Goal: Task Accomplishment & Management: Complete application form

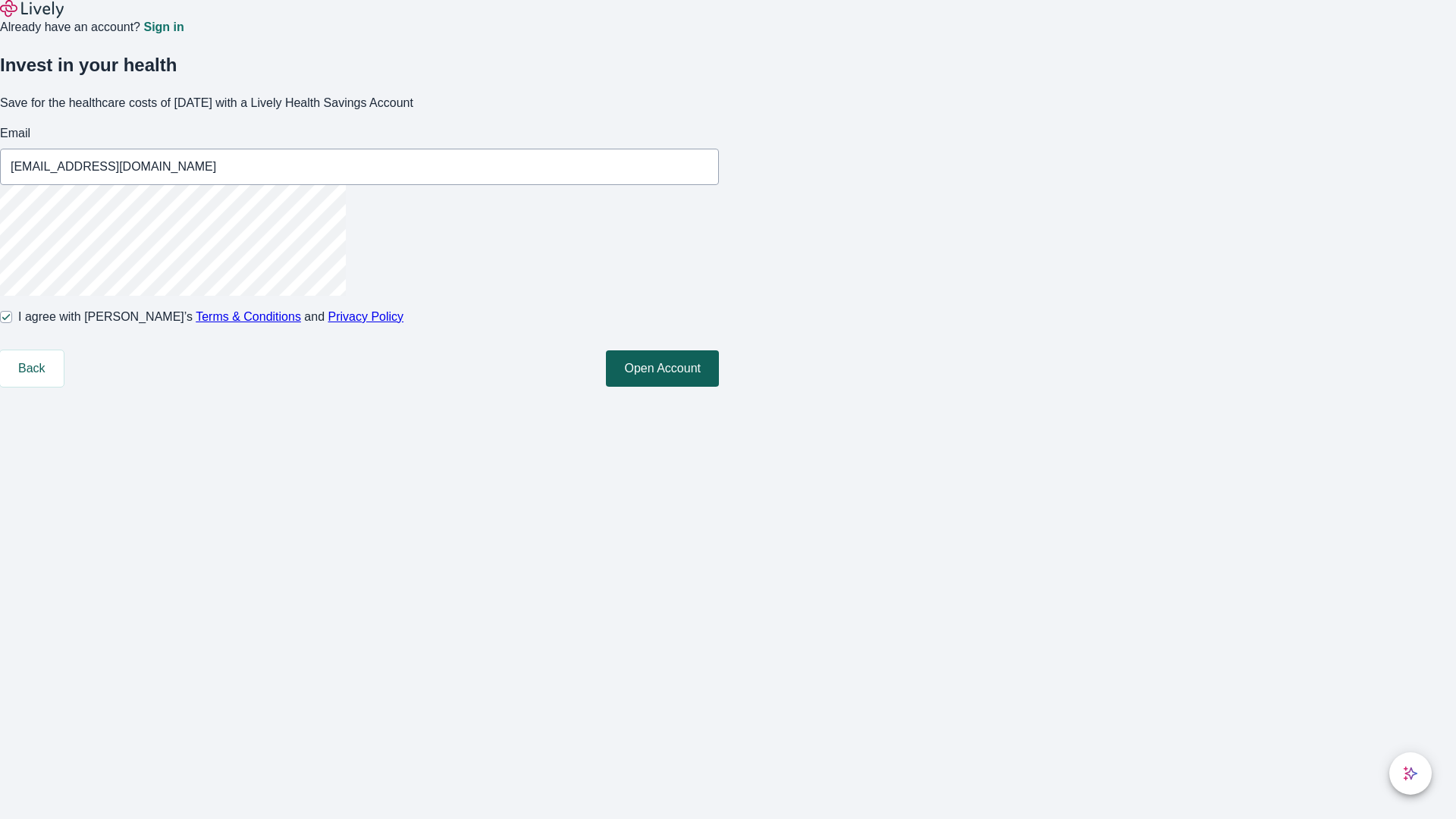
click at [719, 387] on button "Open Account" at bounding box center [662, 369] width 113 height 37
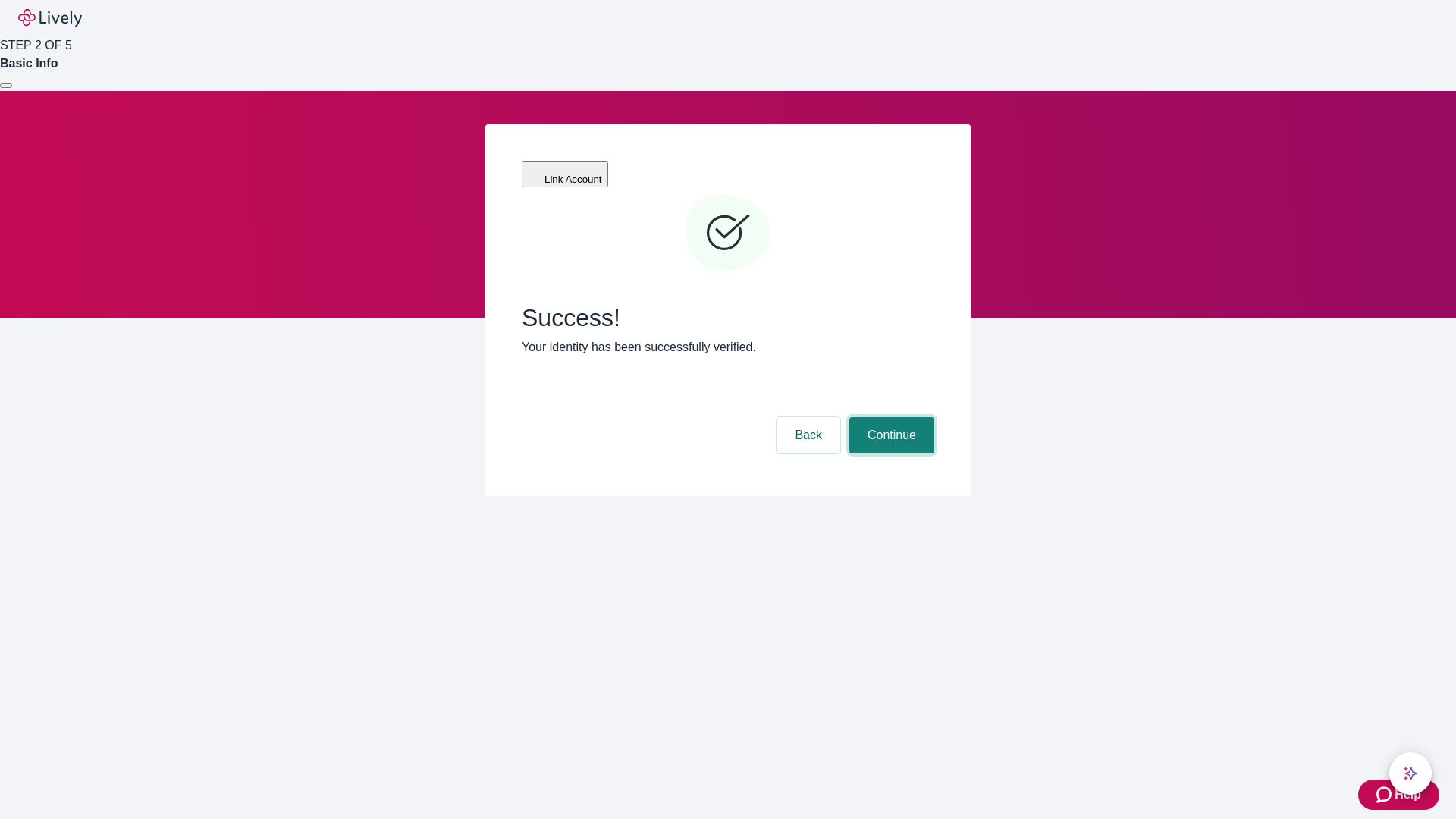
click at [890, 417] on button "Continue" at bounding box center [891, 435] width 85 height 37
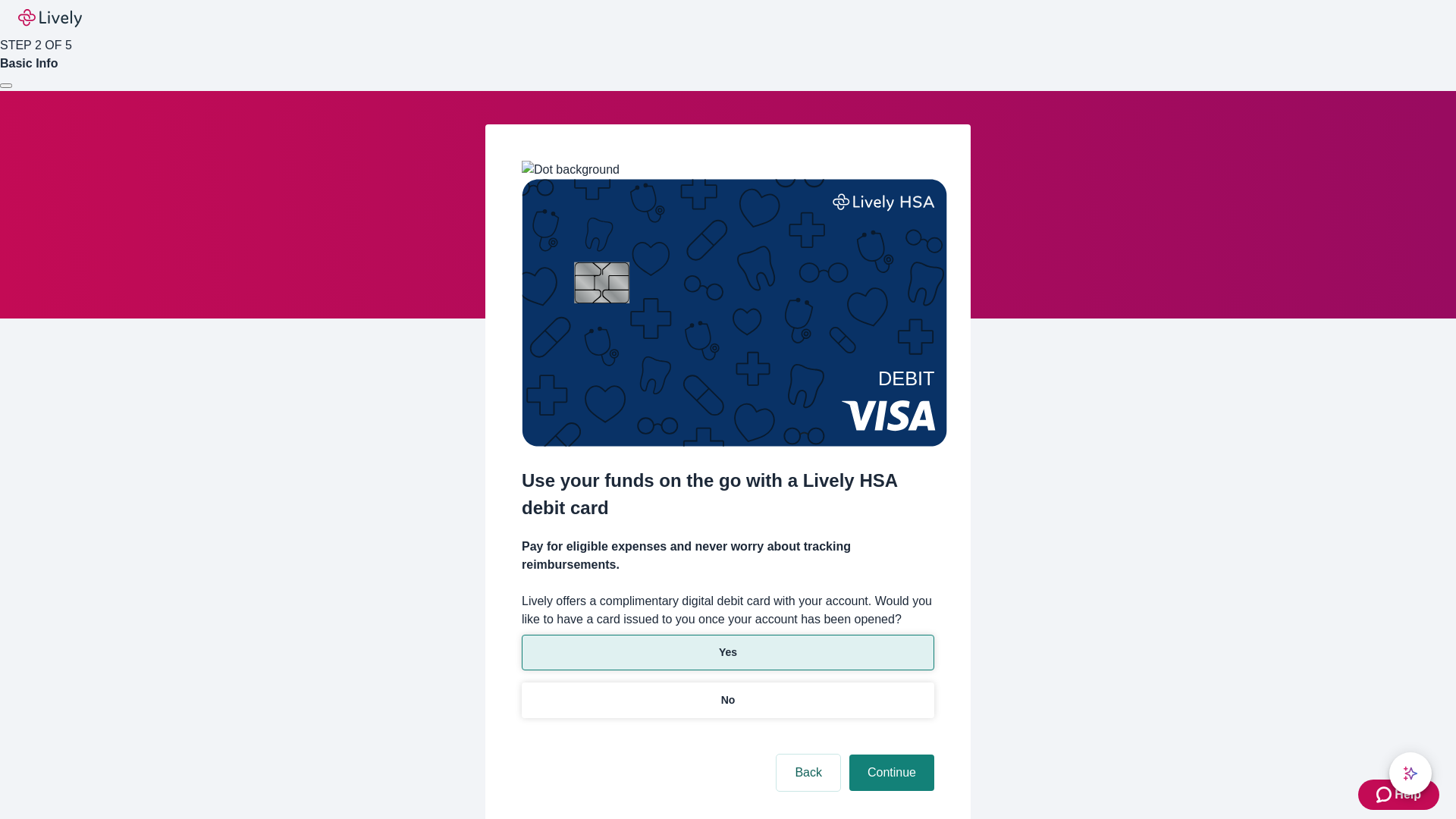
click at [727, 645] on p "Yes" at bounding box center [728, 653] width 18 height 16
click at [890, 755] on button "Continue" at bounding box center [891, 774] width 85 height 37
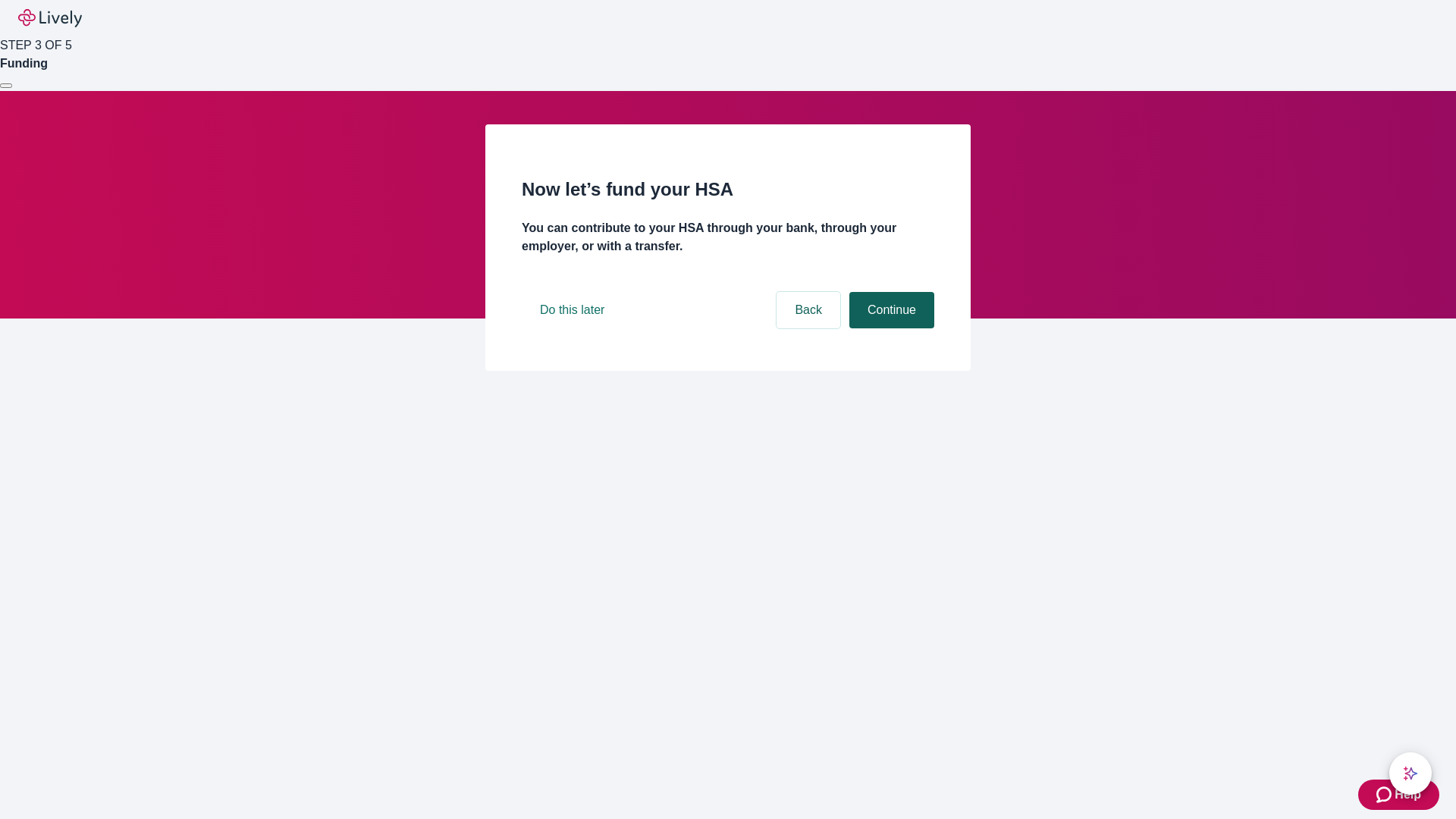
click at [890, 329] on button "Continue" at bounding box center [891, 310] width 85 height 37
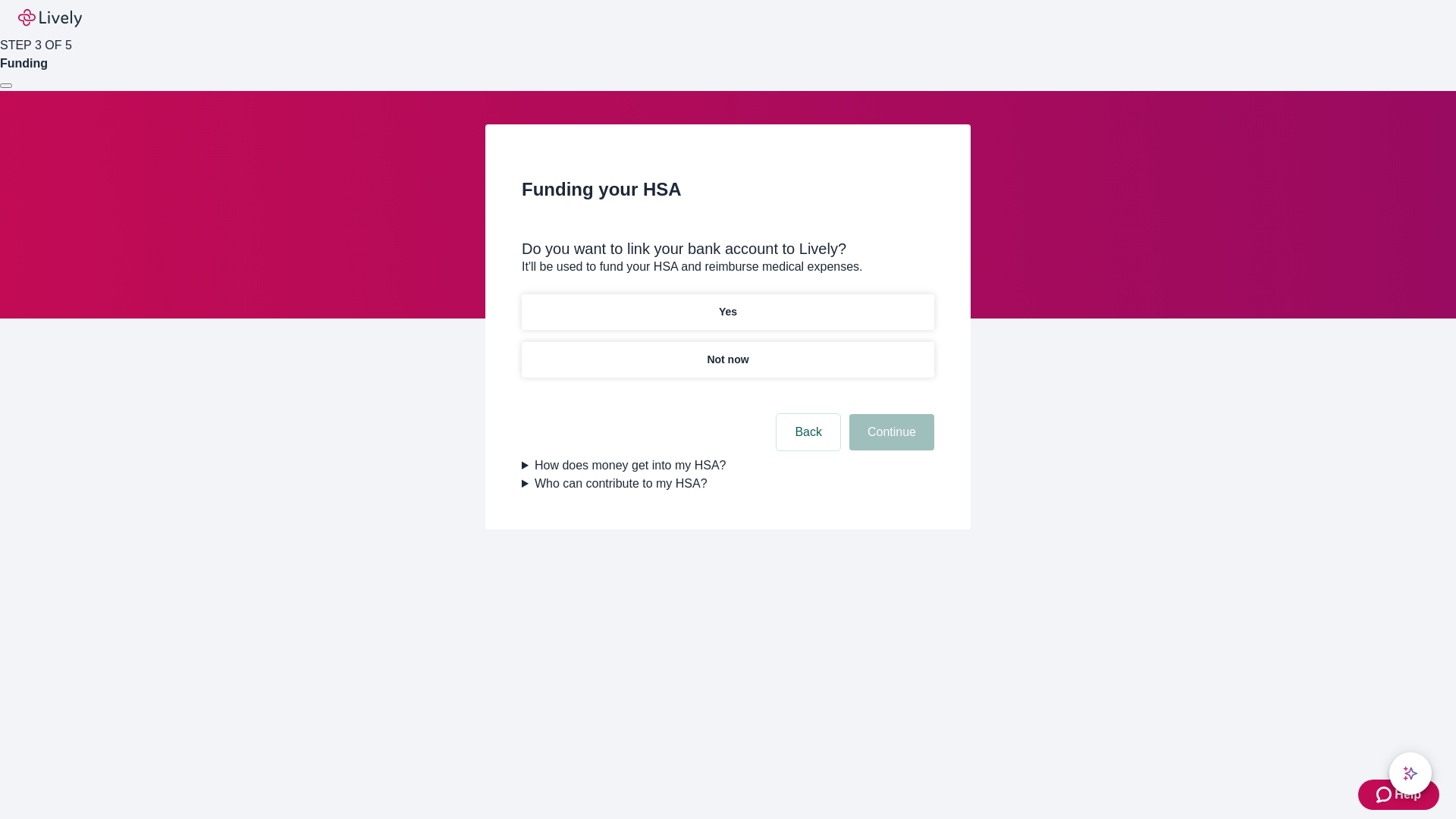
click at [727, 304] on p "Yes" at bounding box center [728, 312] width 18 height 16
click at [890, 414] on button "Continue" at bounding box center [891, 433] width 85 height 37
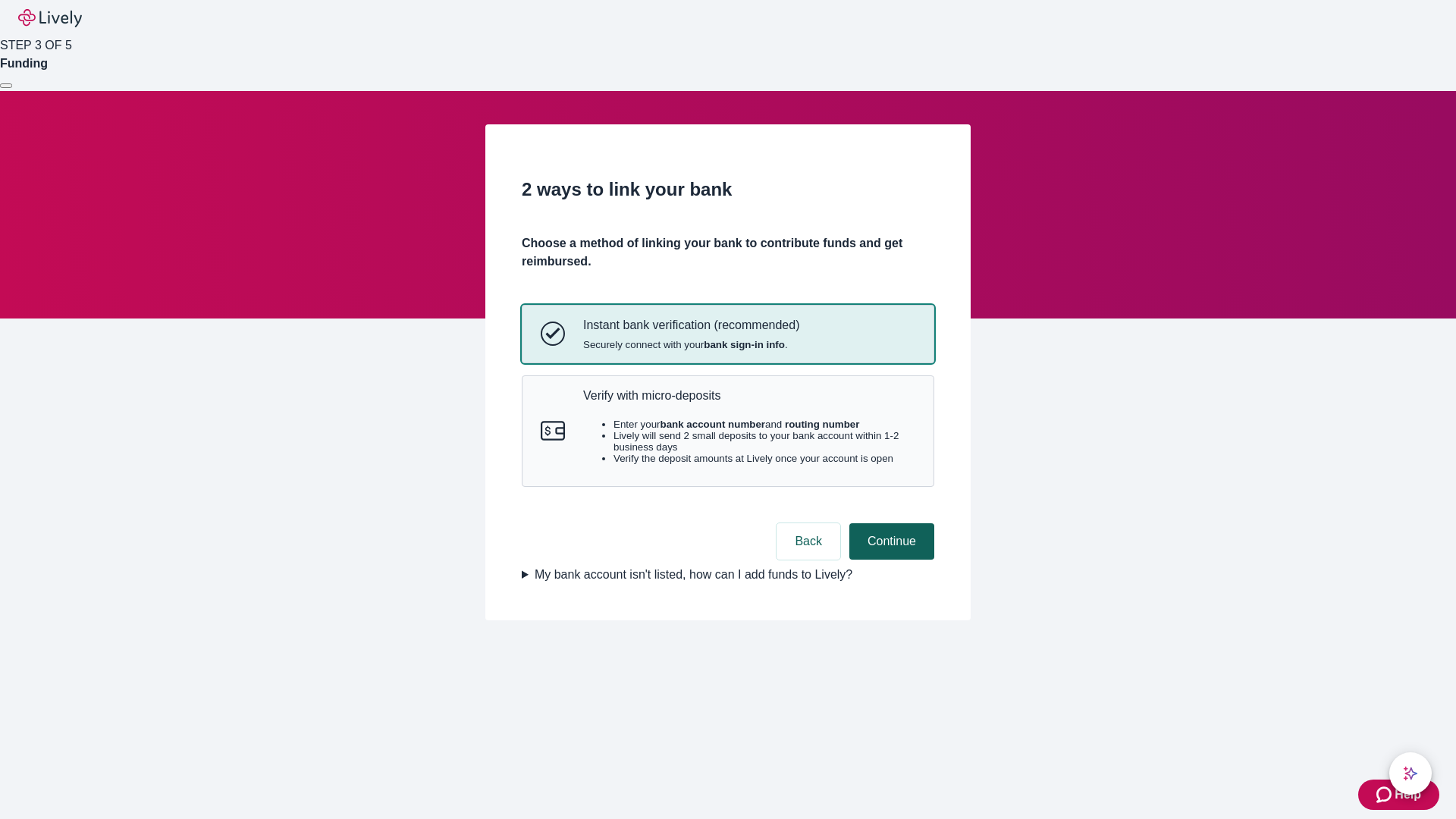
click at [749, 403] on p "Verify with micro-deposits" at bounding box center [749, 395] width 332 height 14
click at [890, 559] on button "Continue" at bounding box center [891, 542] width 85 height 37
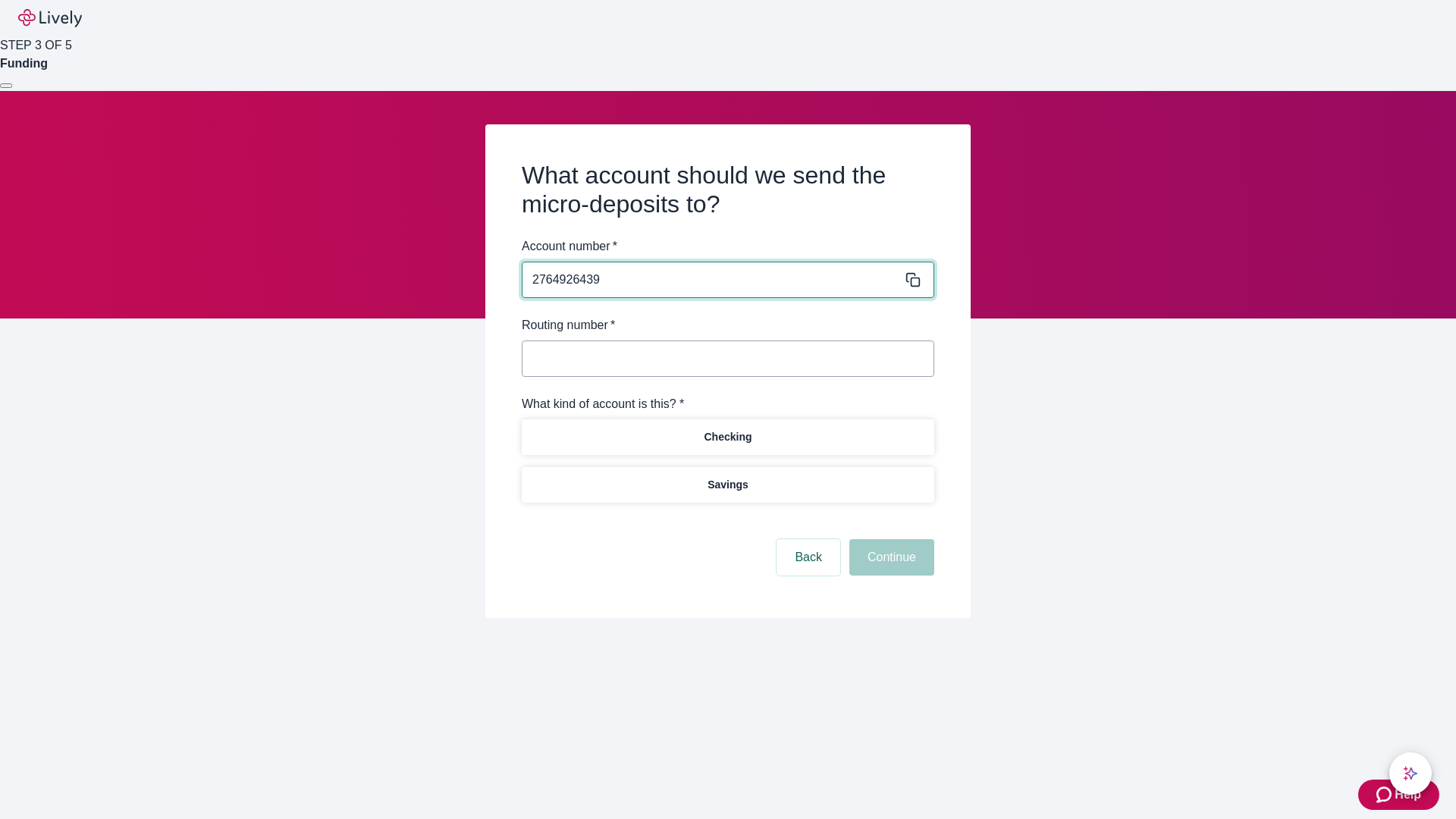
type input "2764926439"
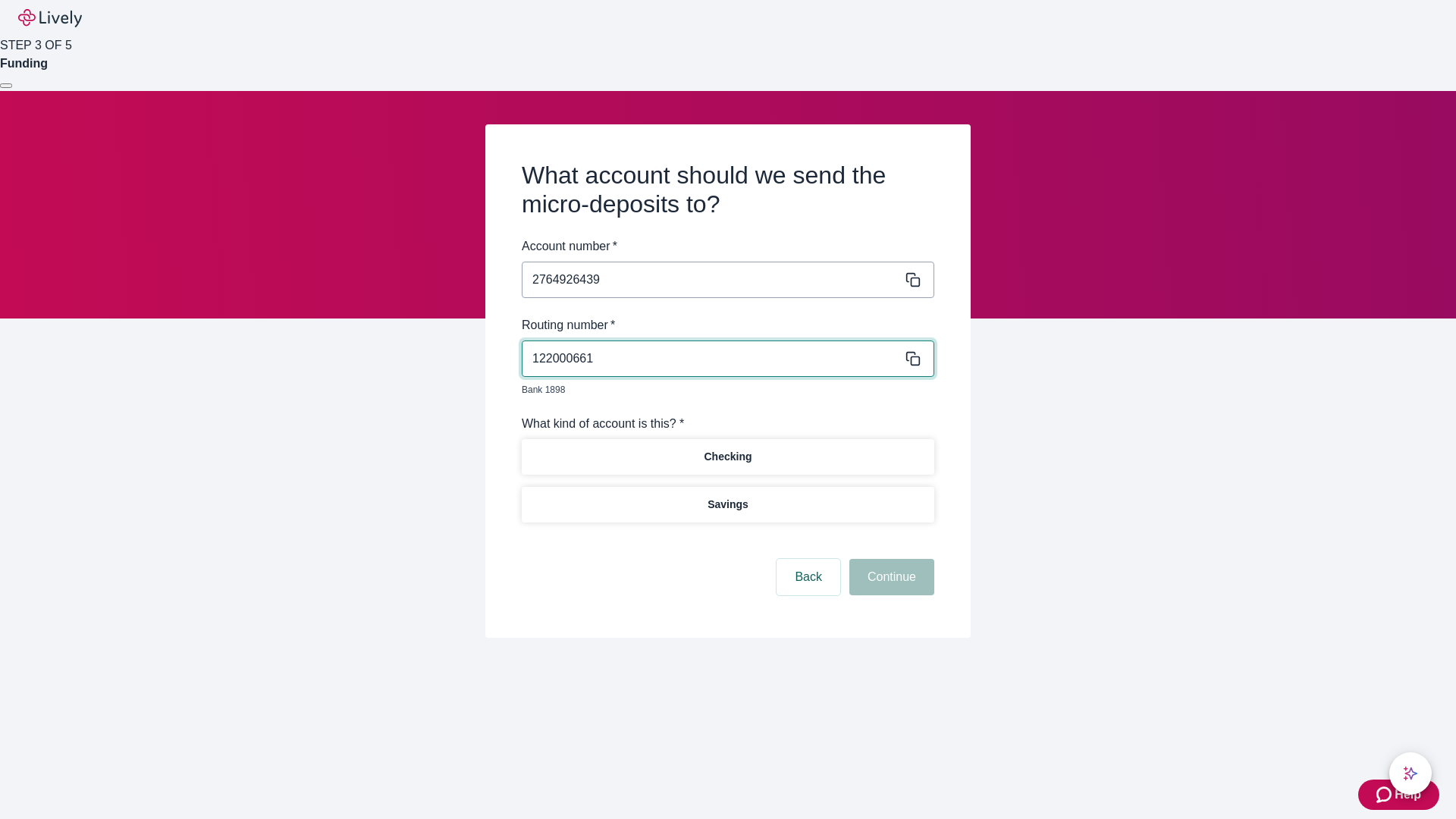
type input "122000661"
click at [727, 449] on p "Checking" at bounding box center [727, 457] width 48 height 16
click at [890, 559] on button "Continue" at bounding box center [891, 578] width 85 height 37
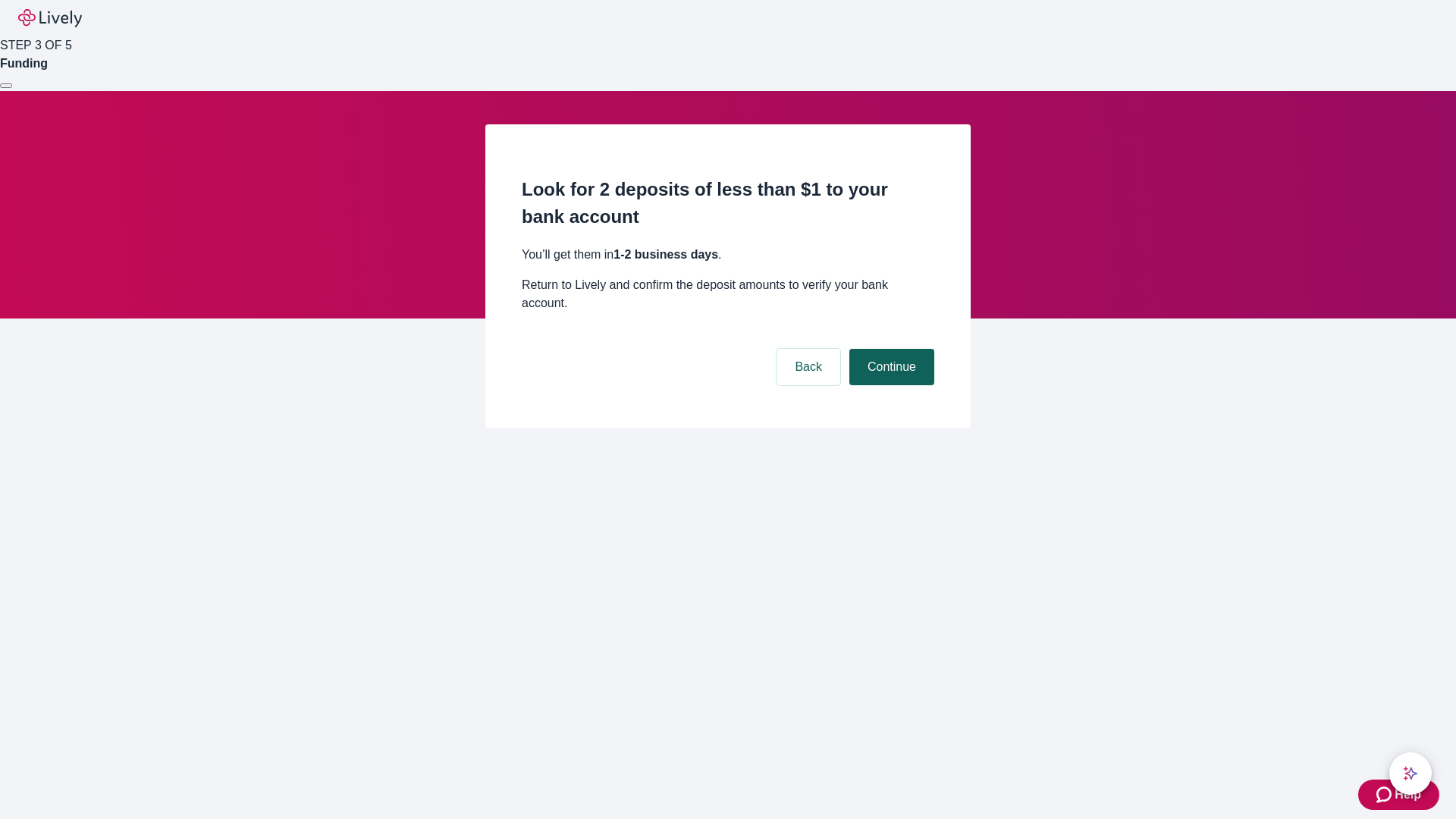
click at [890, 349] on button "Continue" at bounding box center [891, 367] width 85 height 37
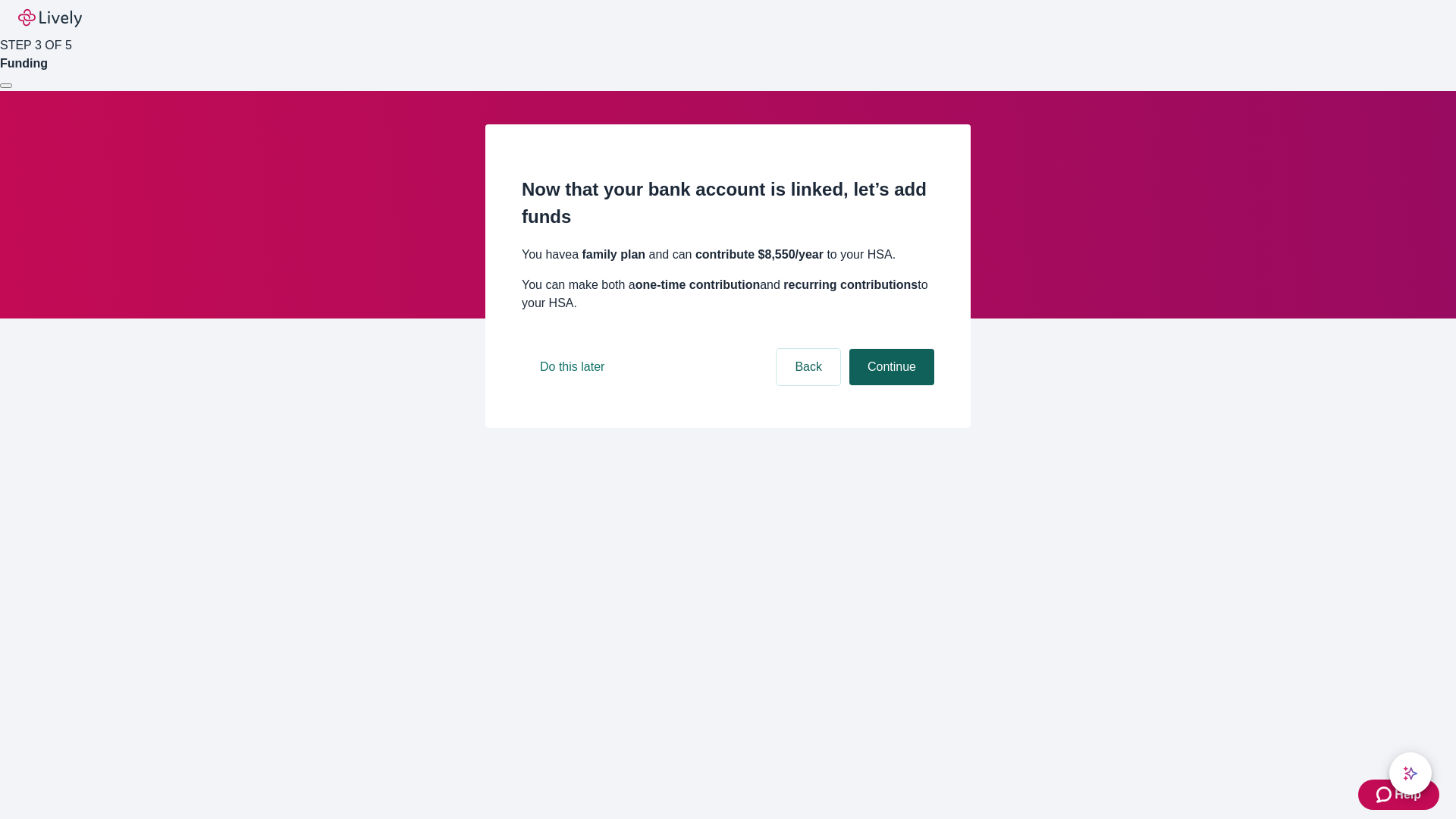
click at [890, 385] on button "Continue" at bounding box center [891, 367] width 85 height 37
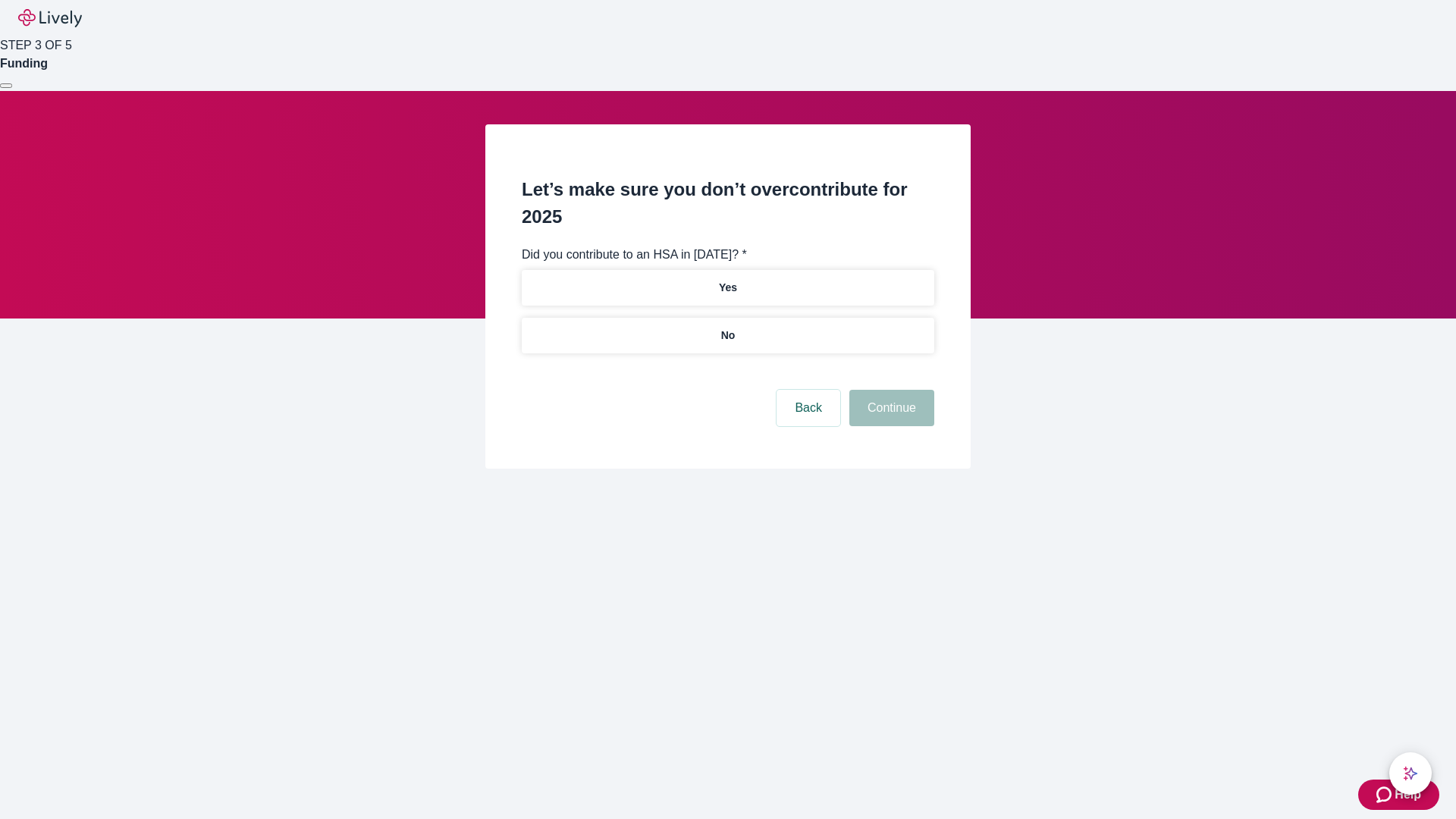
click at [727, 328] on p "No" at bounding box center [728, 336] width 14 height 16
click at [890, 390] on button "Continue" at bounding box center [891, 408] width 85 height 37
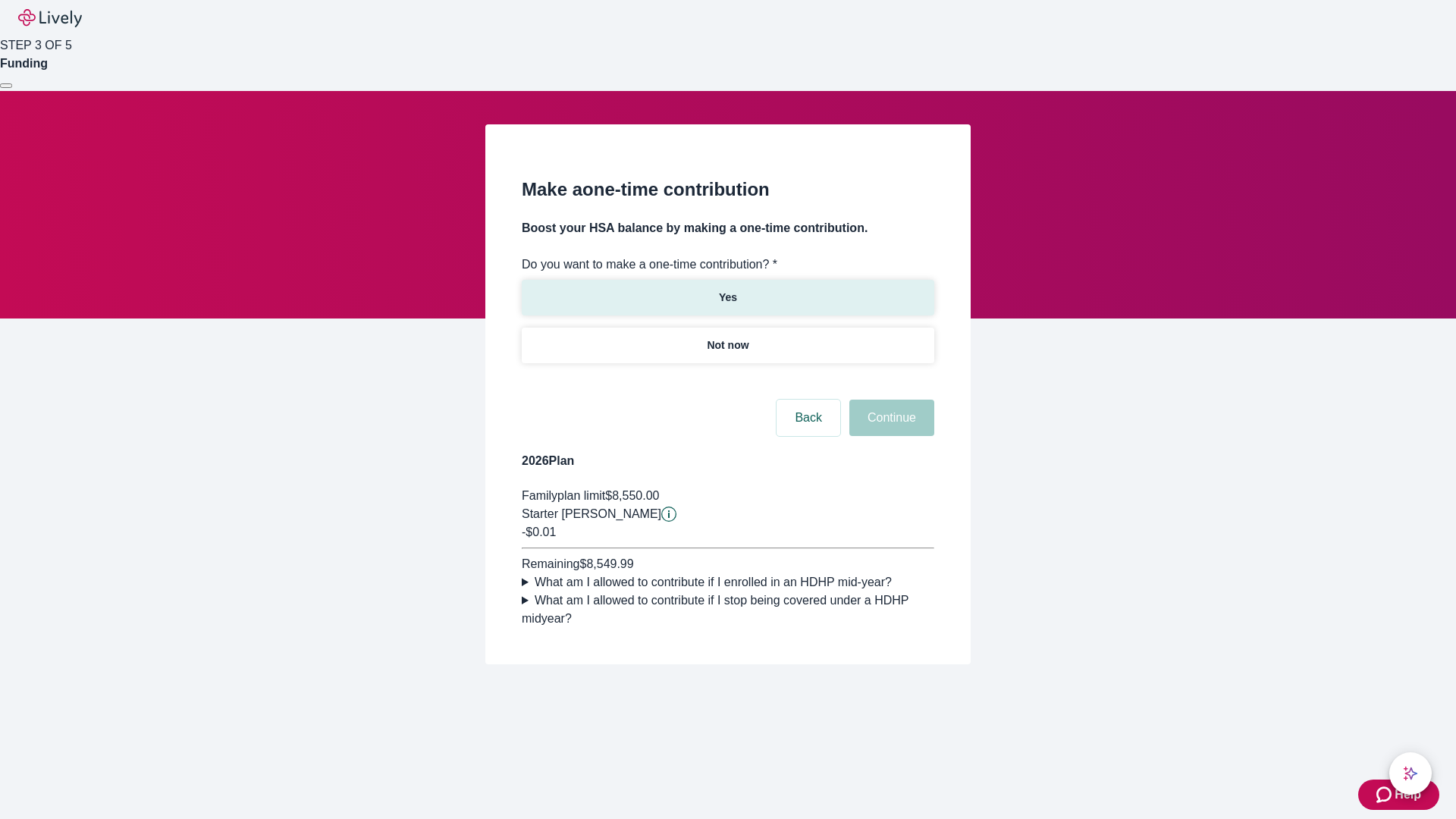
click at [727, 290] on p "Yes" at bounding box center [728, 298] width 18 height 16
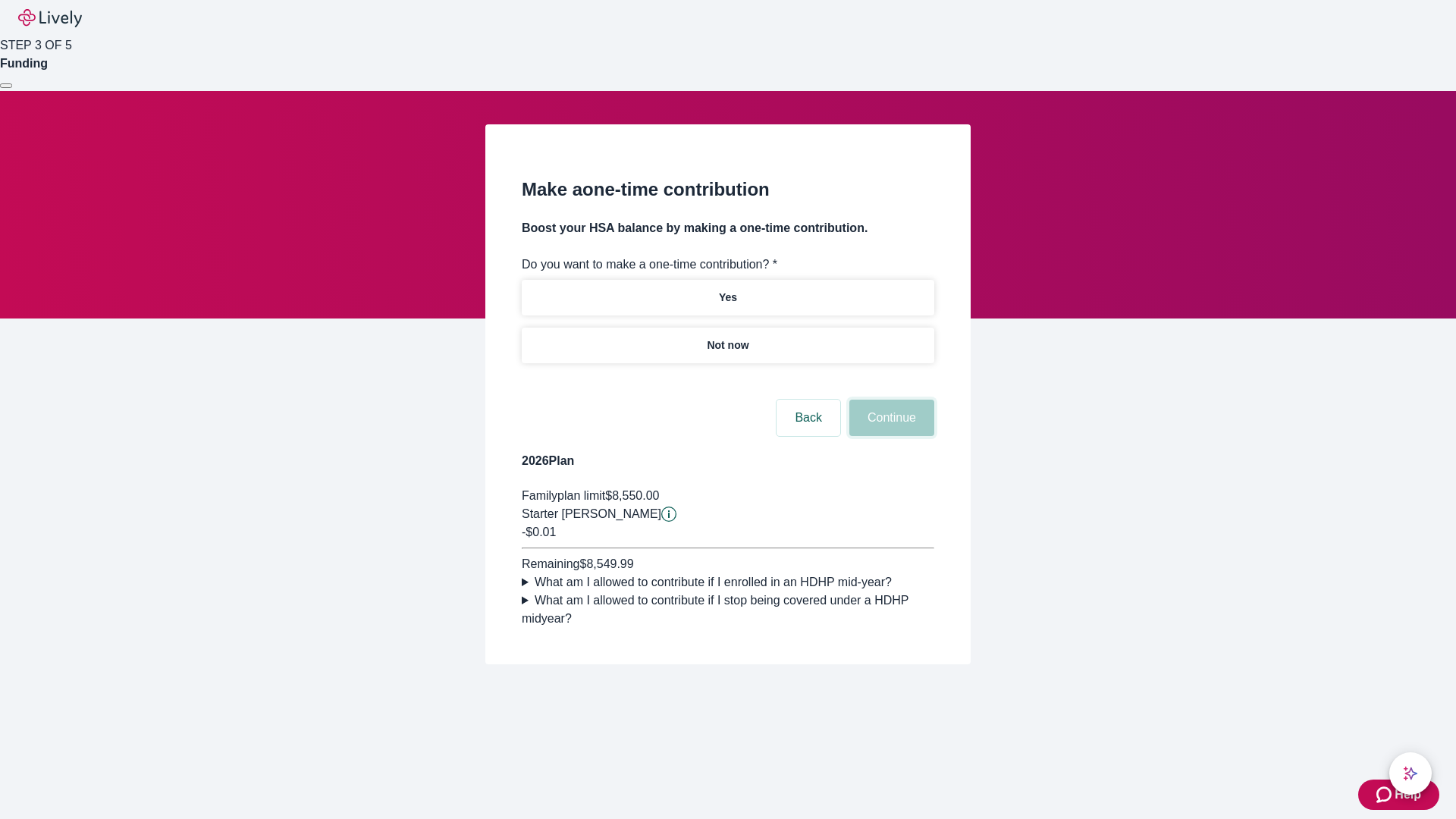
click at [890, 436] on button "Continue" at bounding box center [891, 418] width 85 height 37
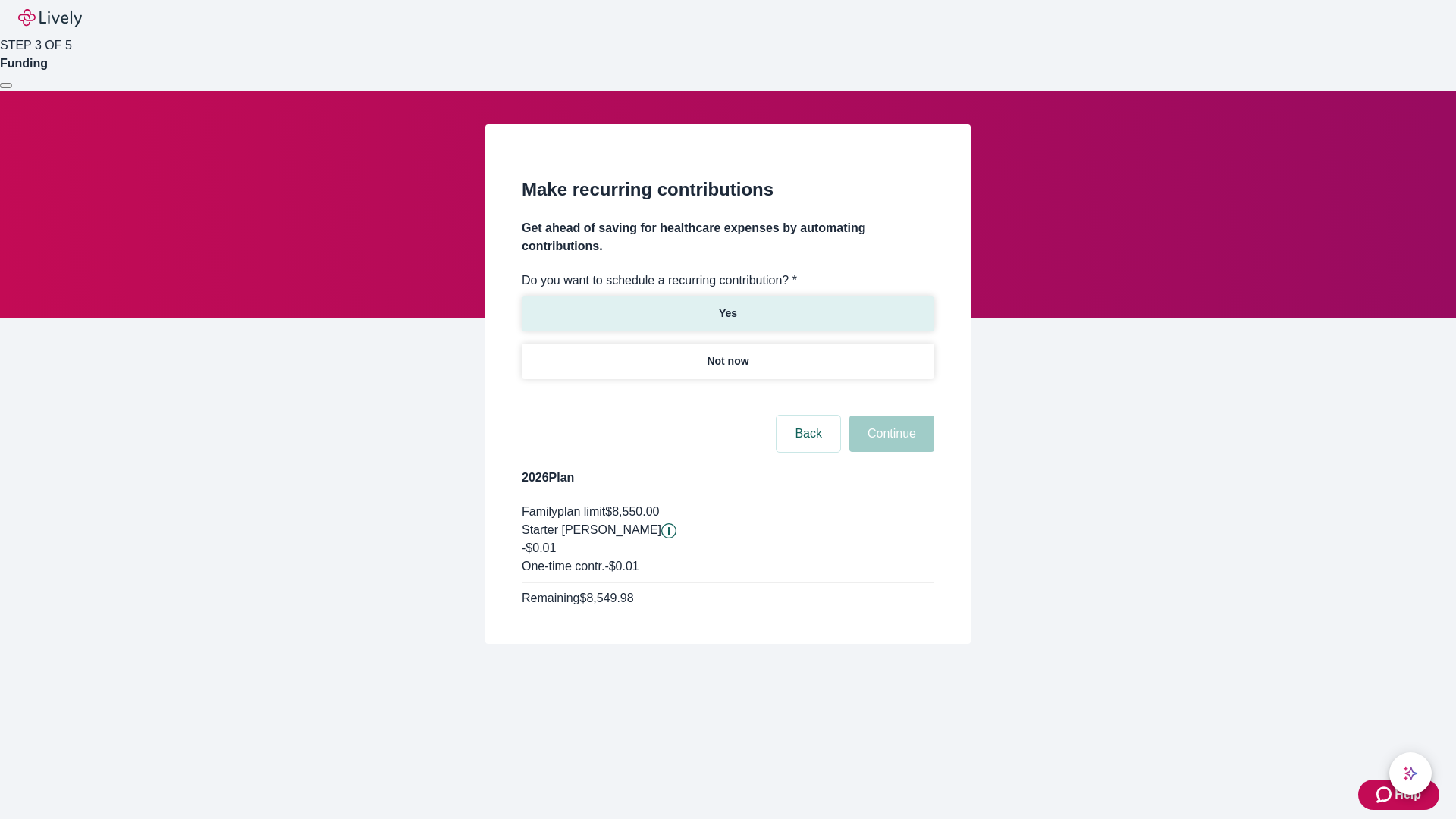
click at [727, 306] on p "Yes" at bounding box center [728, 314] width 18 height 16
click at [727, 398] on body "Help STEP 3 OF 5 Funding Make recurring contributions Get ahead of saving for h…" at bounding box center [728, 358] width 1456 height 717
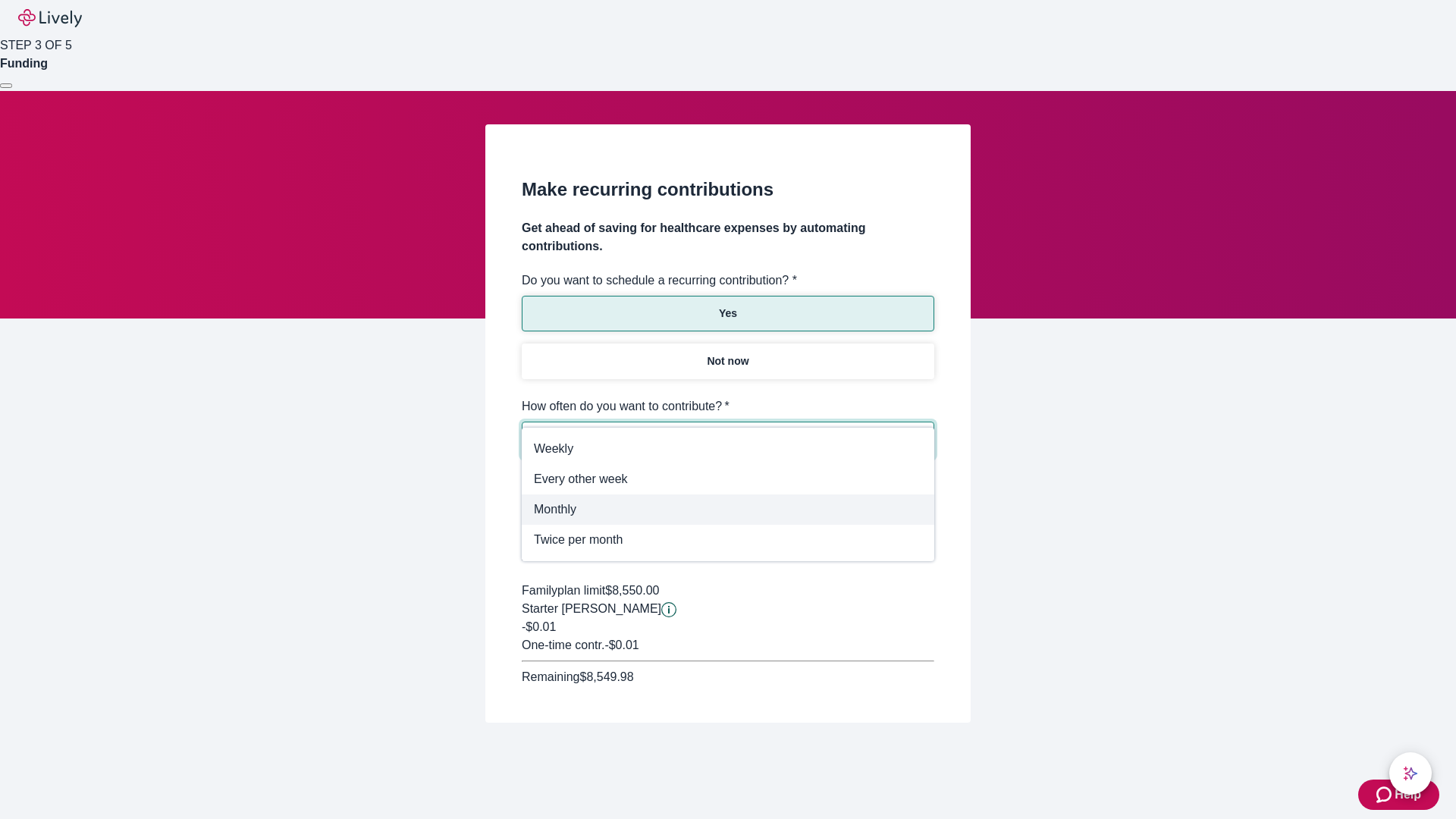
click at [728, 510] on span "Monthly" at bounding box center [728, 510] width 388 height 18
type input "Monthly"
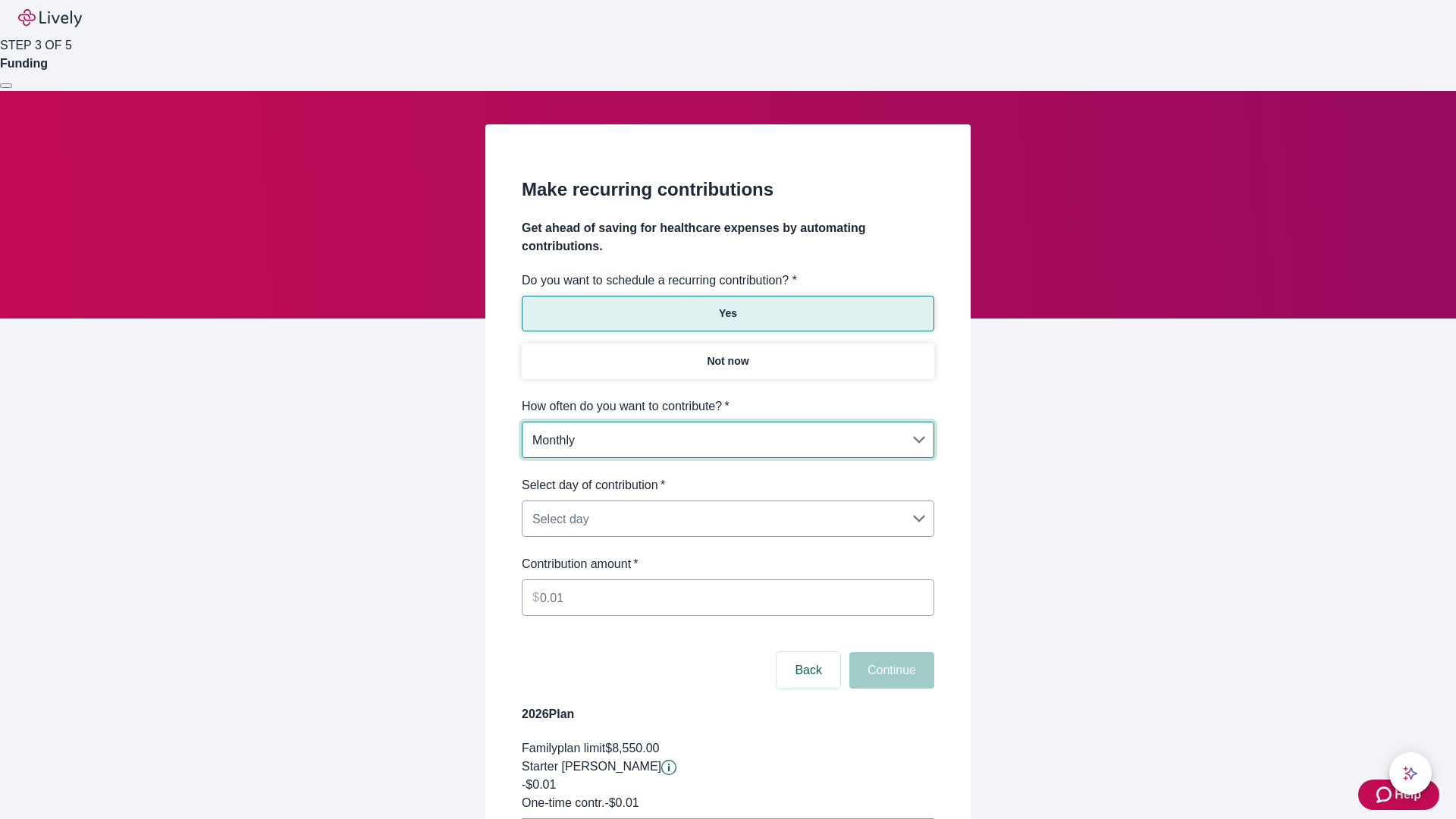
click at [727, 476] on body "Help STEP 3 OF 5 Funding Make recurring contributions Get ahead of saving for h…" at bounding box center [728, 476] width 1456 height 954
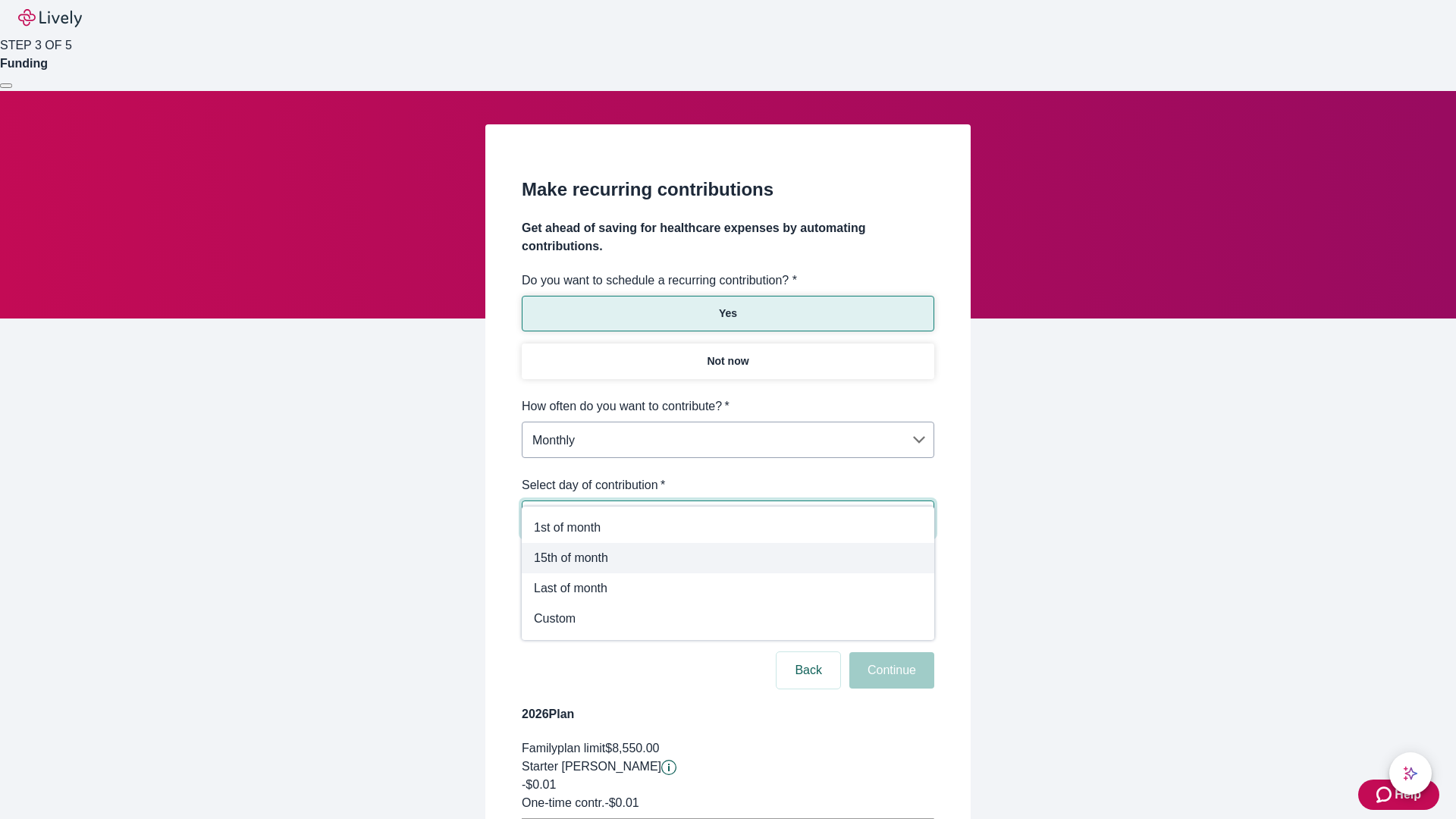
click at [728, 559] on span "15th of month" at bounding box center [728, 558] width 388 height 18
type input "Monthly15th"
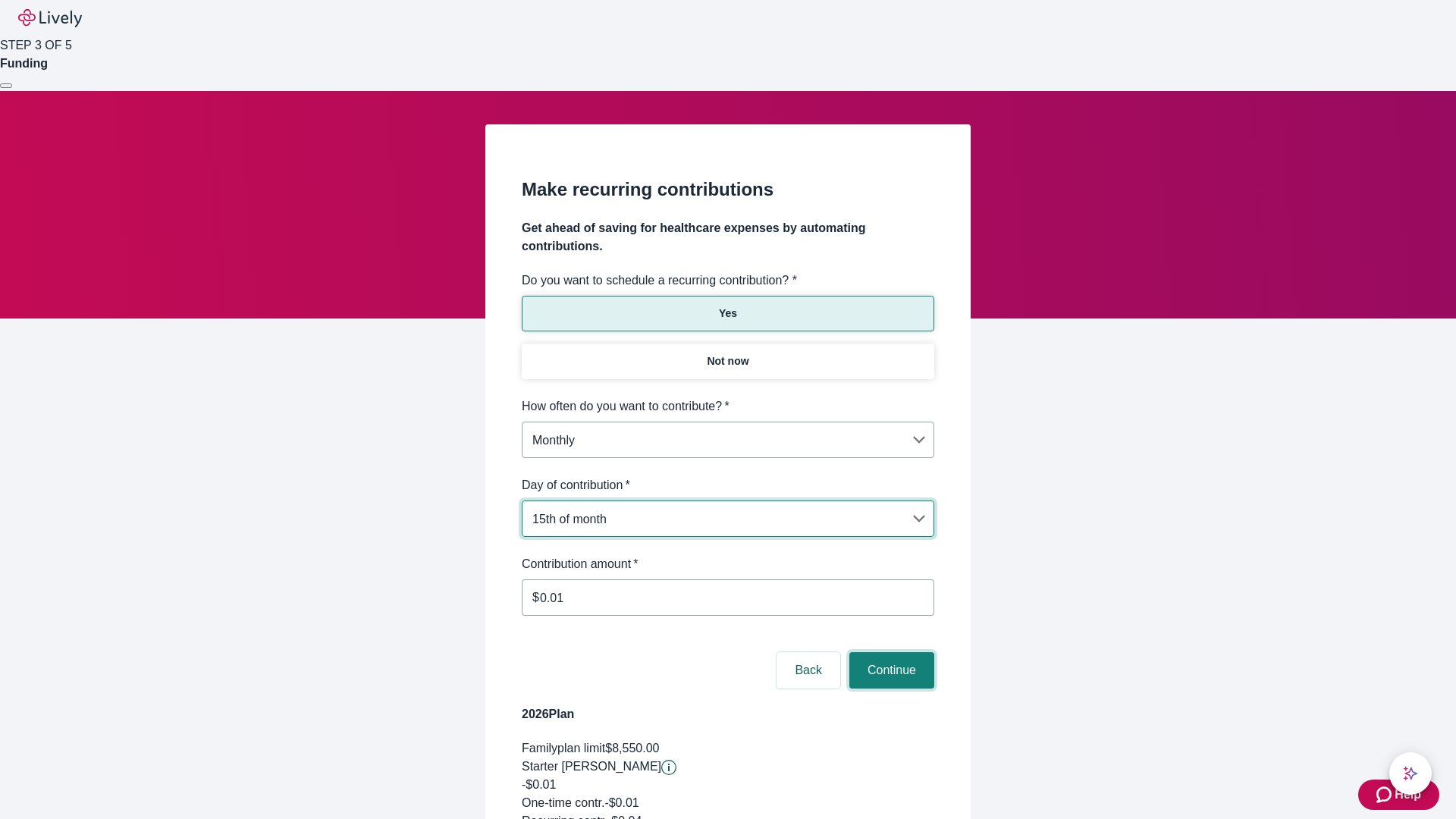
click at [890, 652] on button "Continue" at bounding box center [891, 670] width 85 height 37
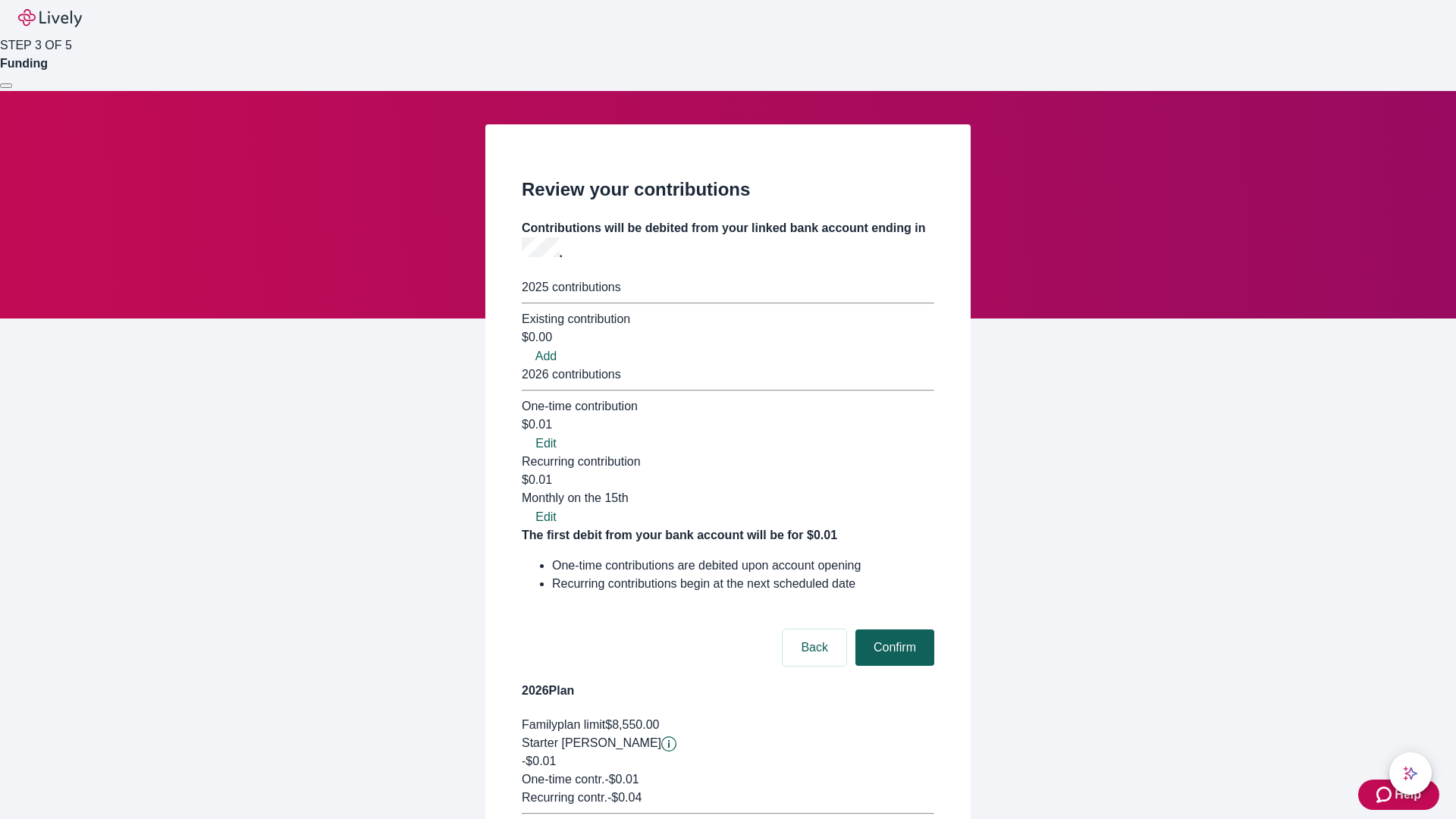
click at [892, 629] on button "Confirm" at bounding box center [895, 648] width 79 height 37
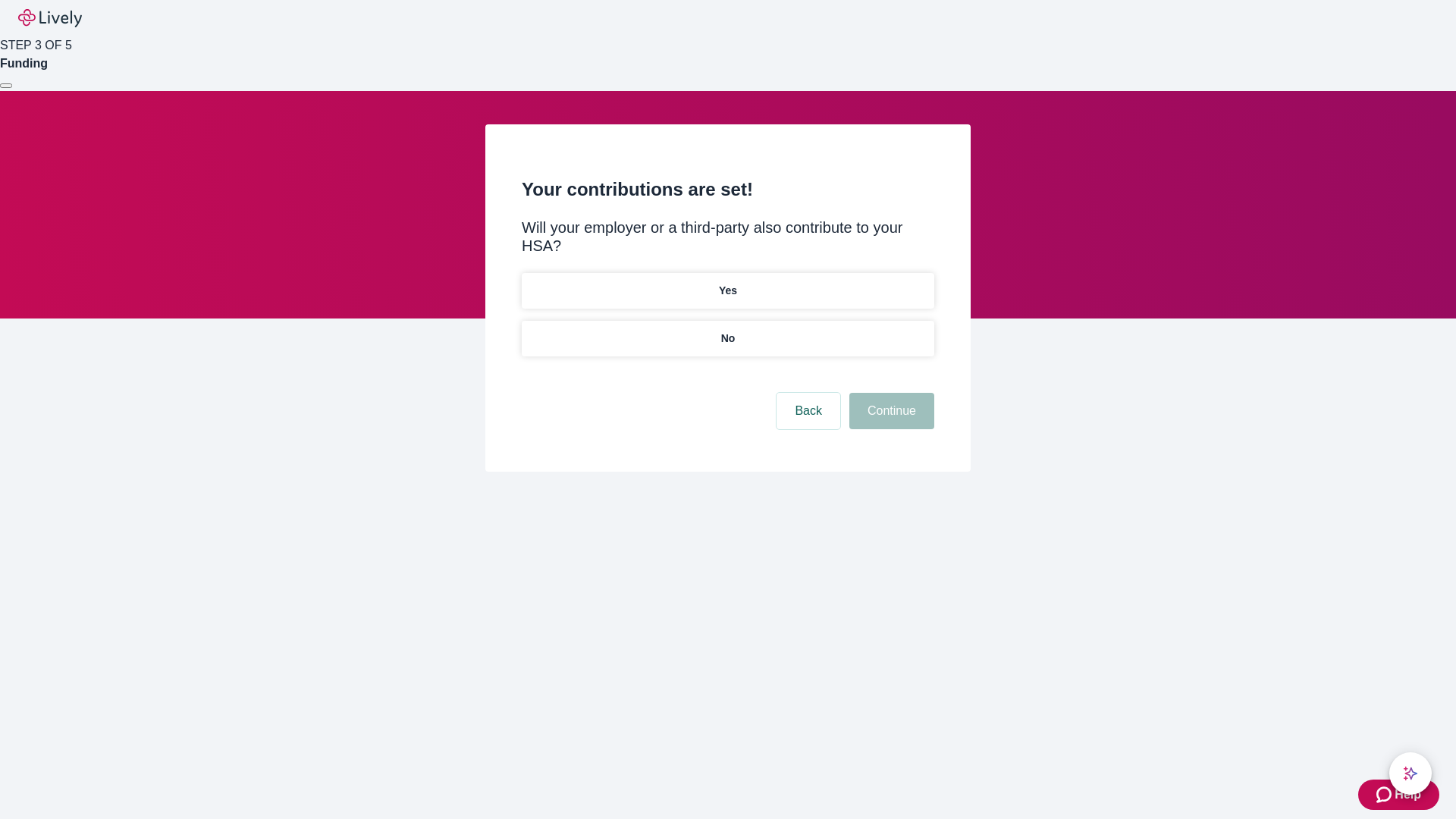
click at [727, 283] on p "Yes" at bounding box center [728, 291] width 18 height 16
click at [890, 393] on button "Continue" at bounding box center [891, 412] width 85 height 37
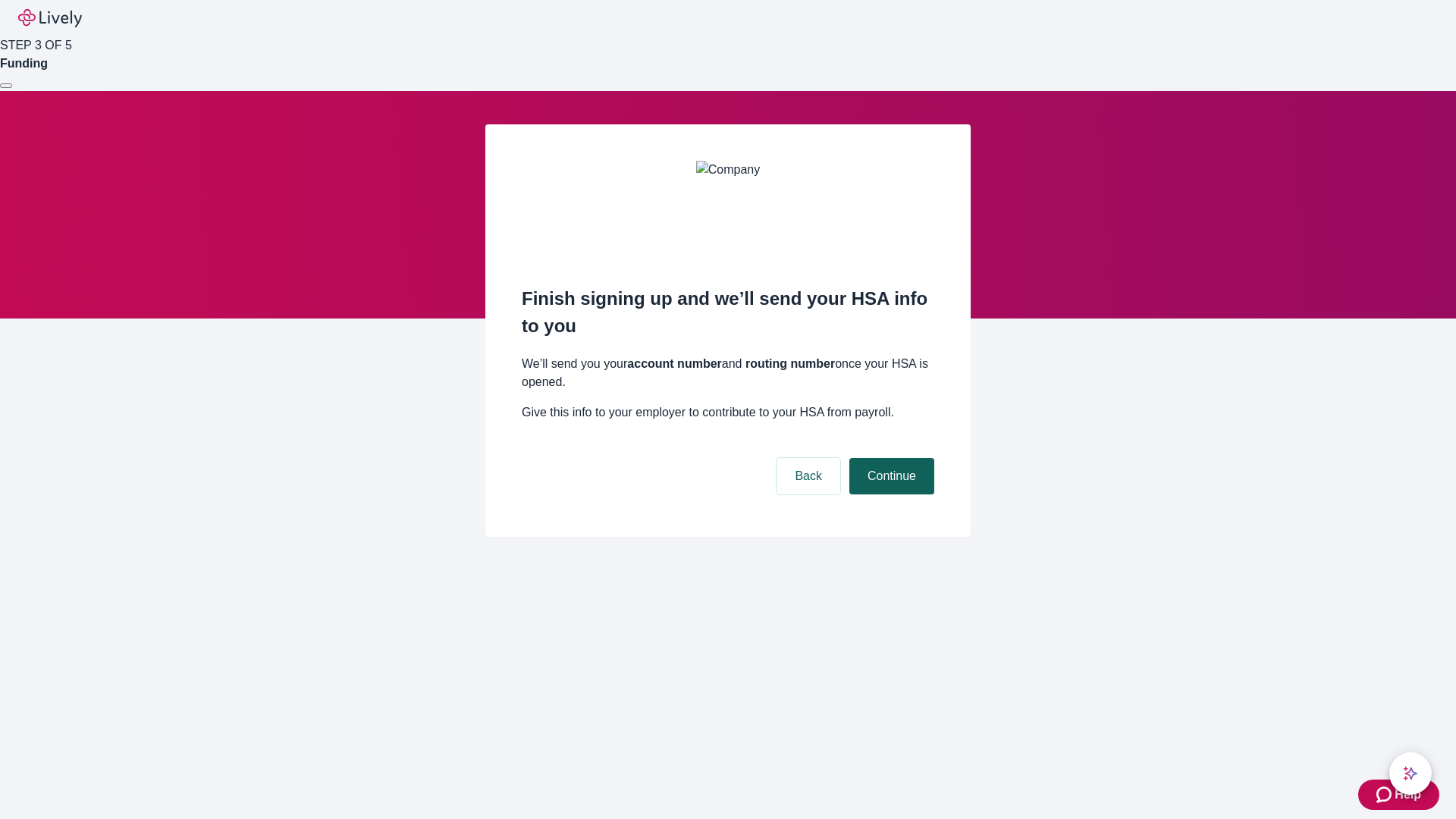
click at [890, 458] on button "Continue" at bounding box center [891, 476] width 85 height 37
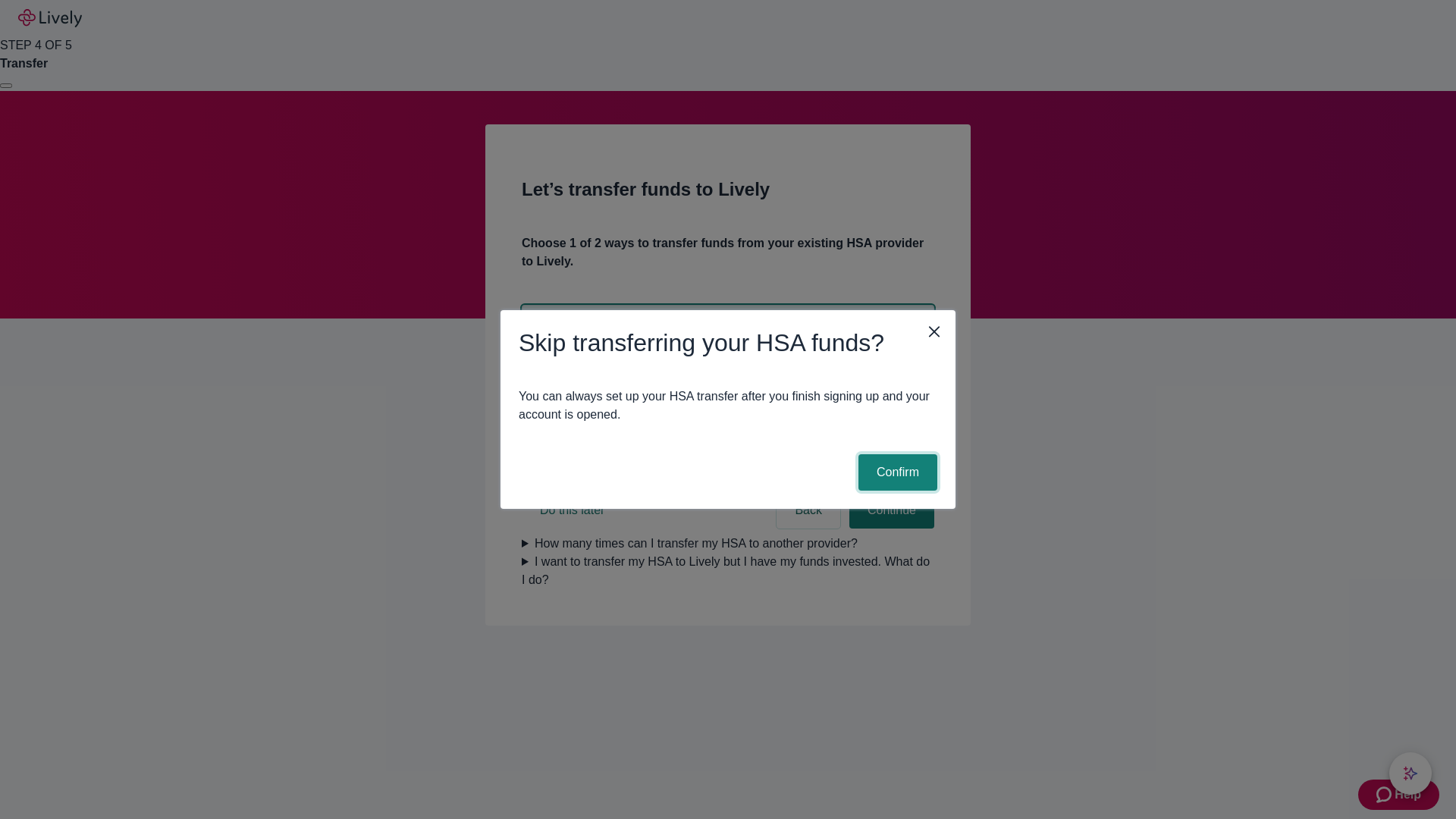
click at [896, 473] on button "Confirm" at bounding box center [898, 473] width 79 height 37
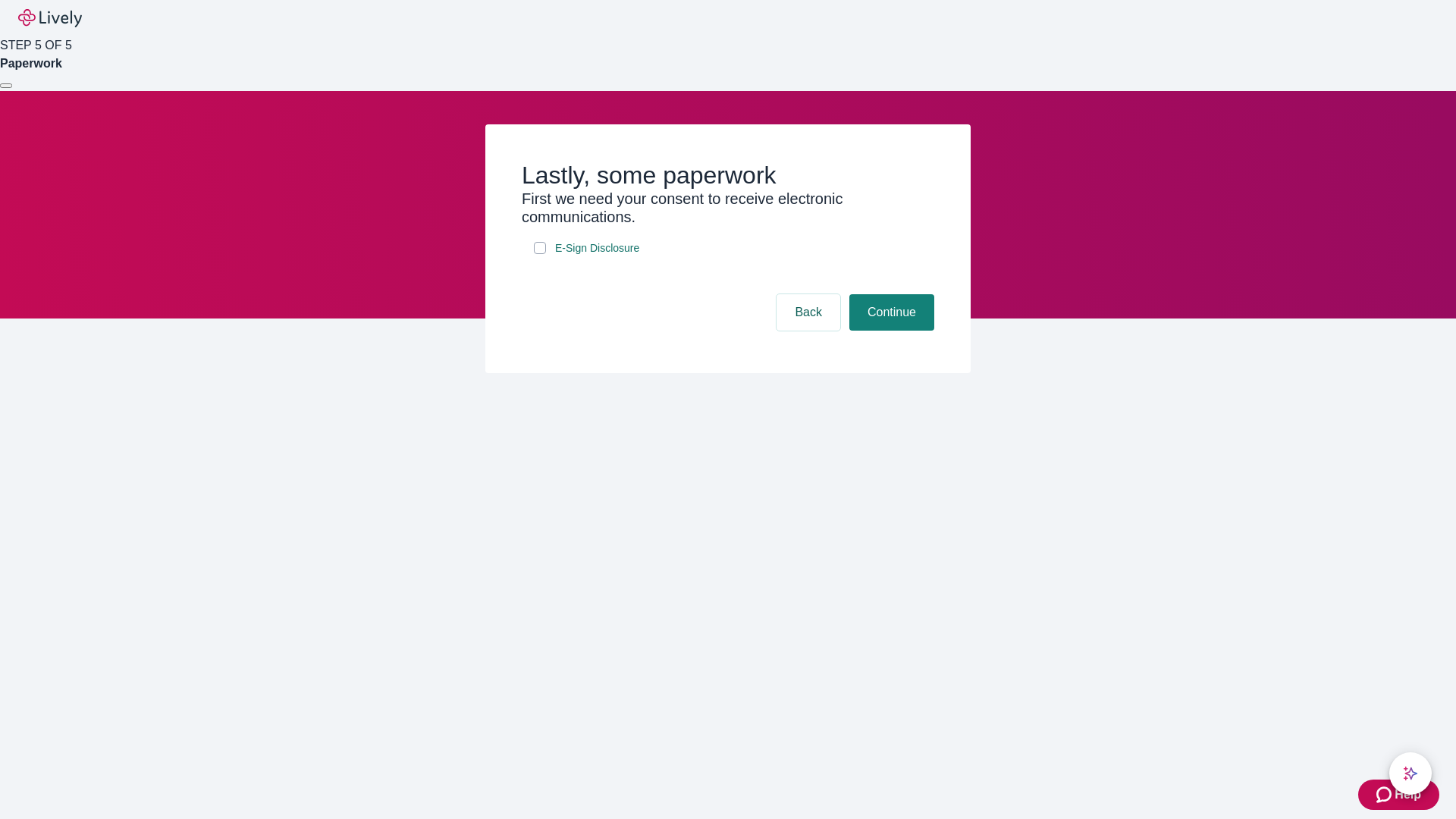
click at [540, 254] on input "E-Sign Disclosure" at bounding box center [540, 248] width 12 height 12
checkbox input "true"
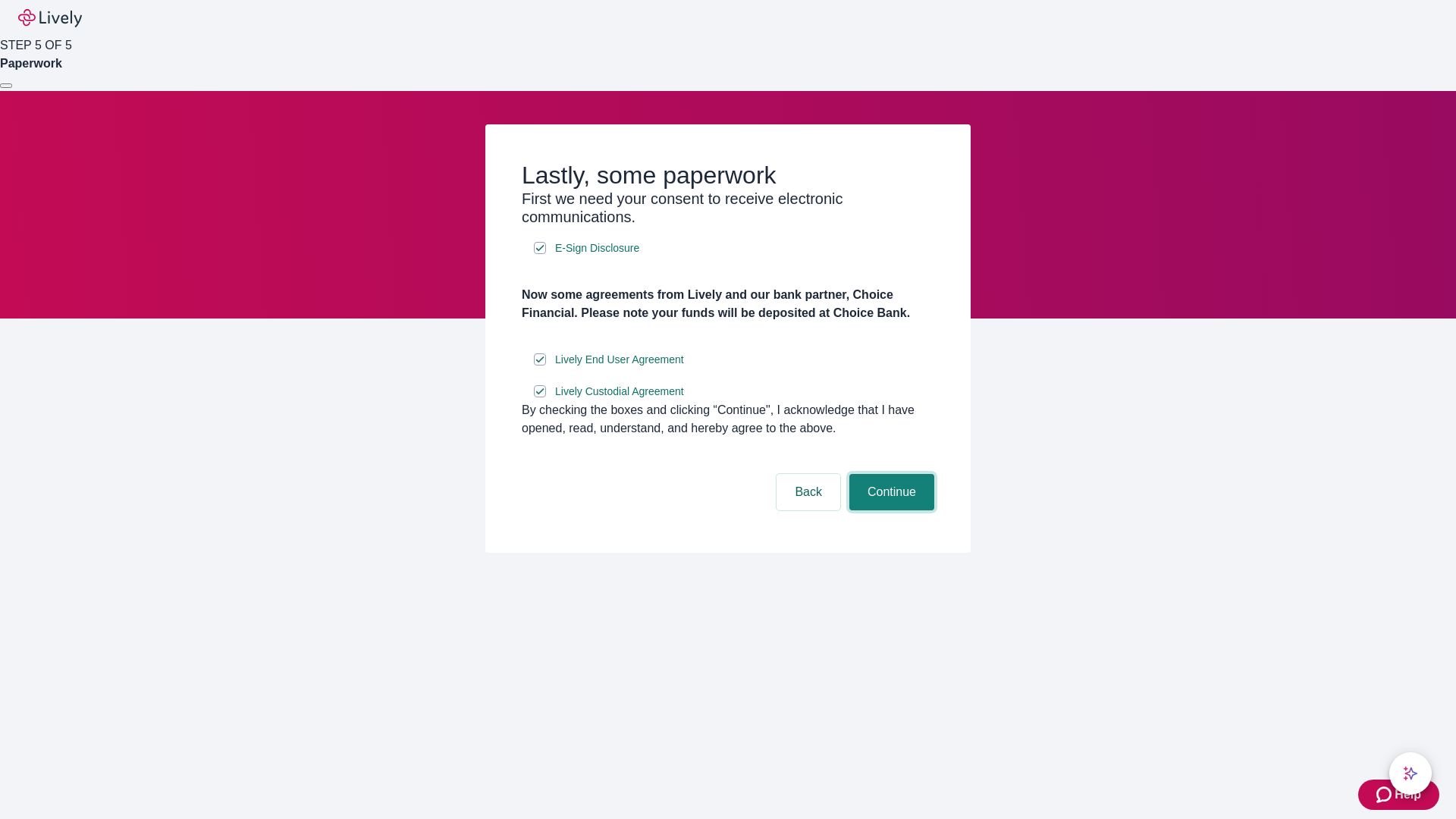
click at [890, 510] on button "Continue" at bounding box center [891, 492] width 85 height 37
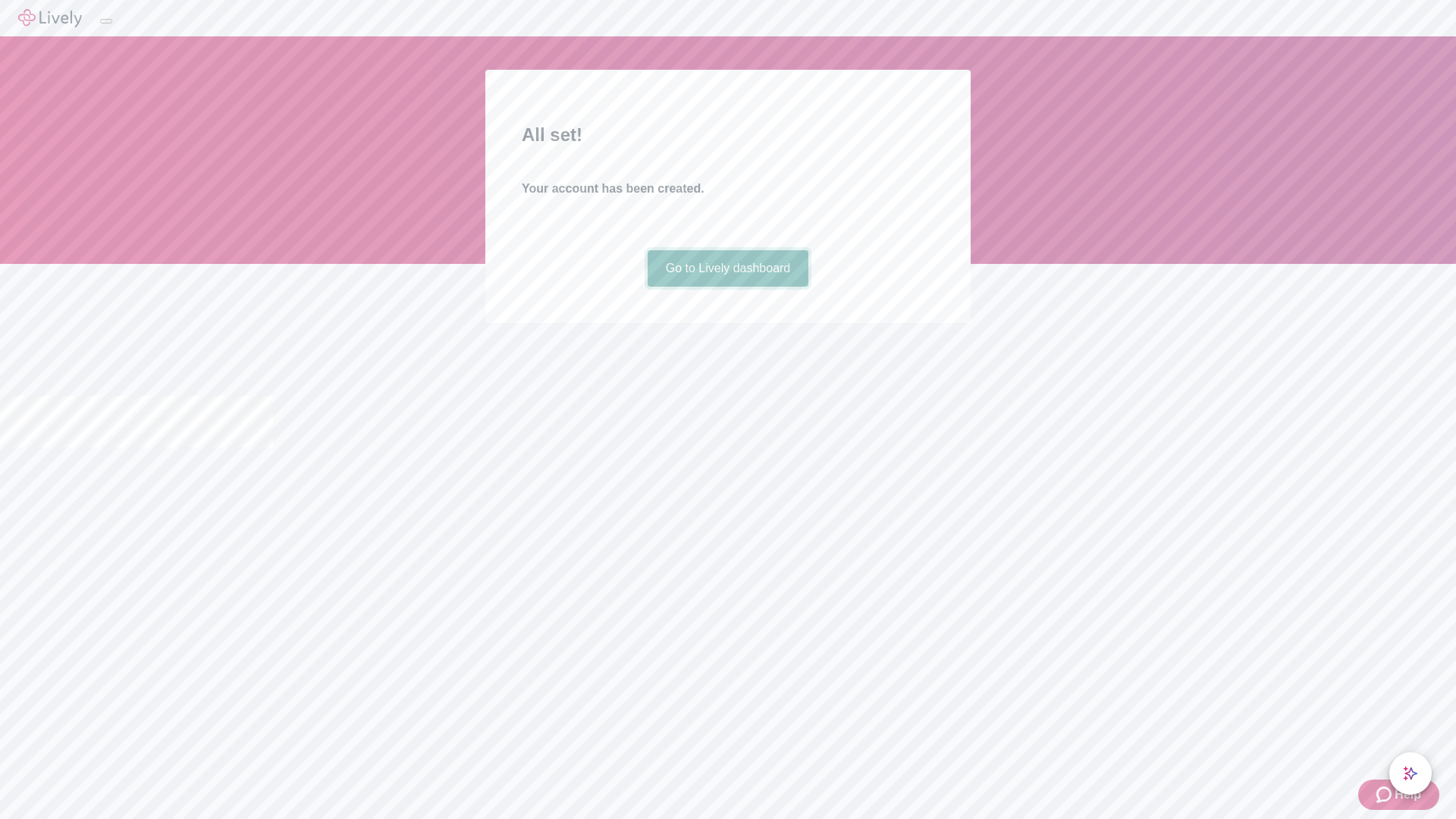
click at [727, 287] on link "Go to Lively dashboard" at bounding box center [728, 268] width 162 height 37
